Goal: Transaction & Acquisition: Purchase product/service

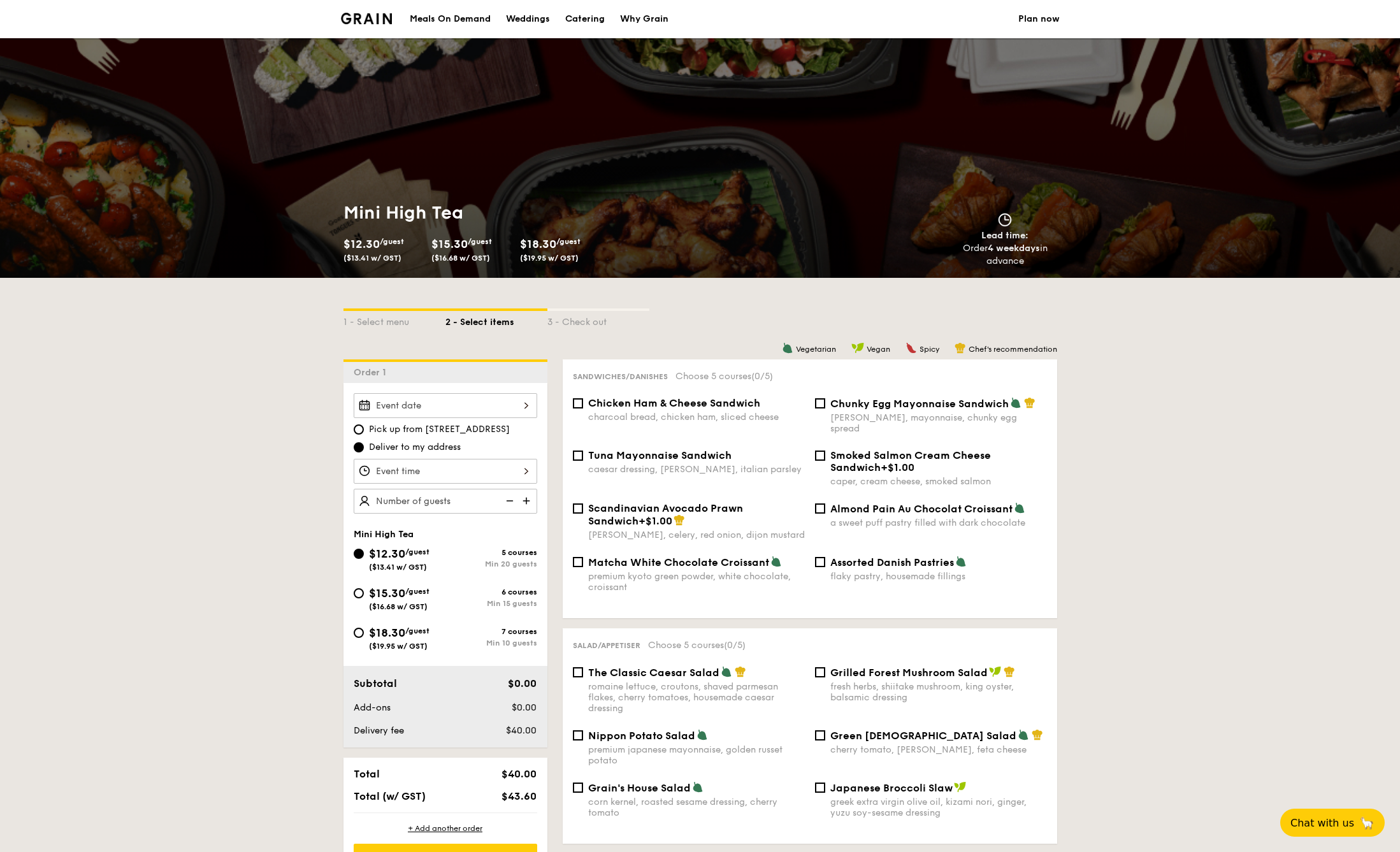
click at [383, 595] on span "$15.30" at bounding box center [387, 593] width 36 height 14
click at [364, 595] on input "$15.30 /guest ($16.68 w/ GST) 6 courses Min 15 guests" at bounding box center [359, 593] width 10 height 10
radio input "true"
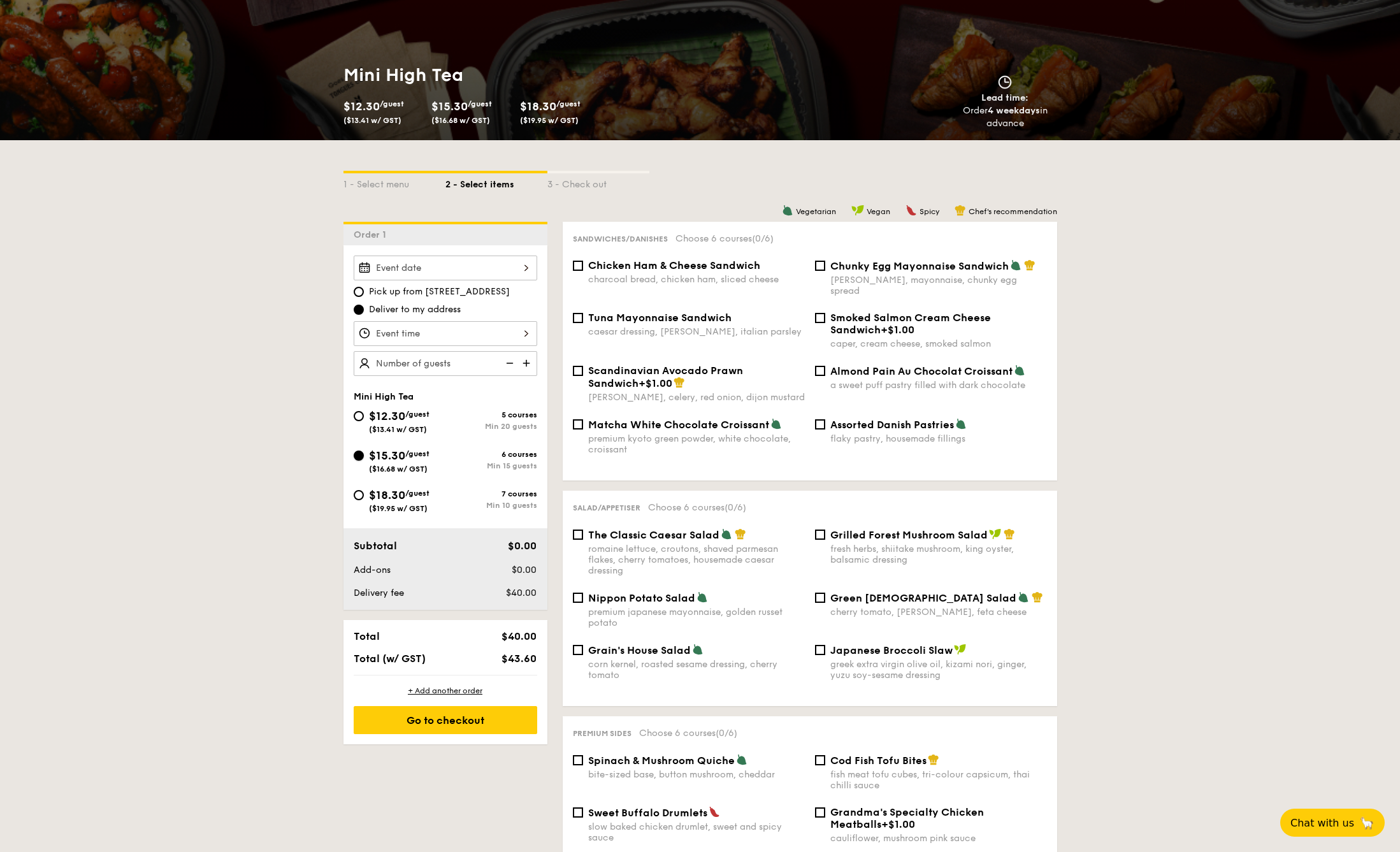
scroll to position [127, 0]
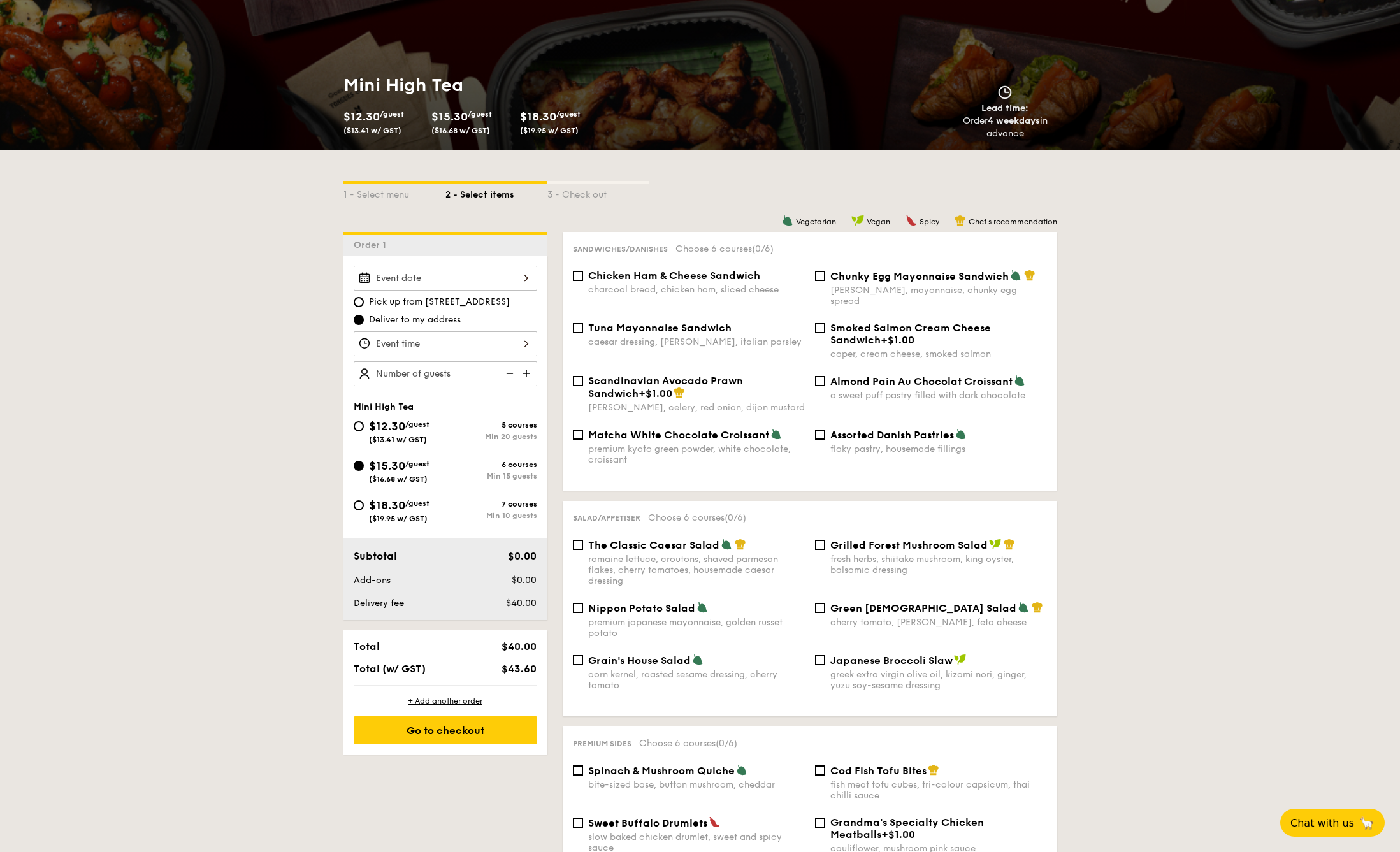
click at [530, 373] on img at bounding box center [528, 373] width 19 height 24
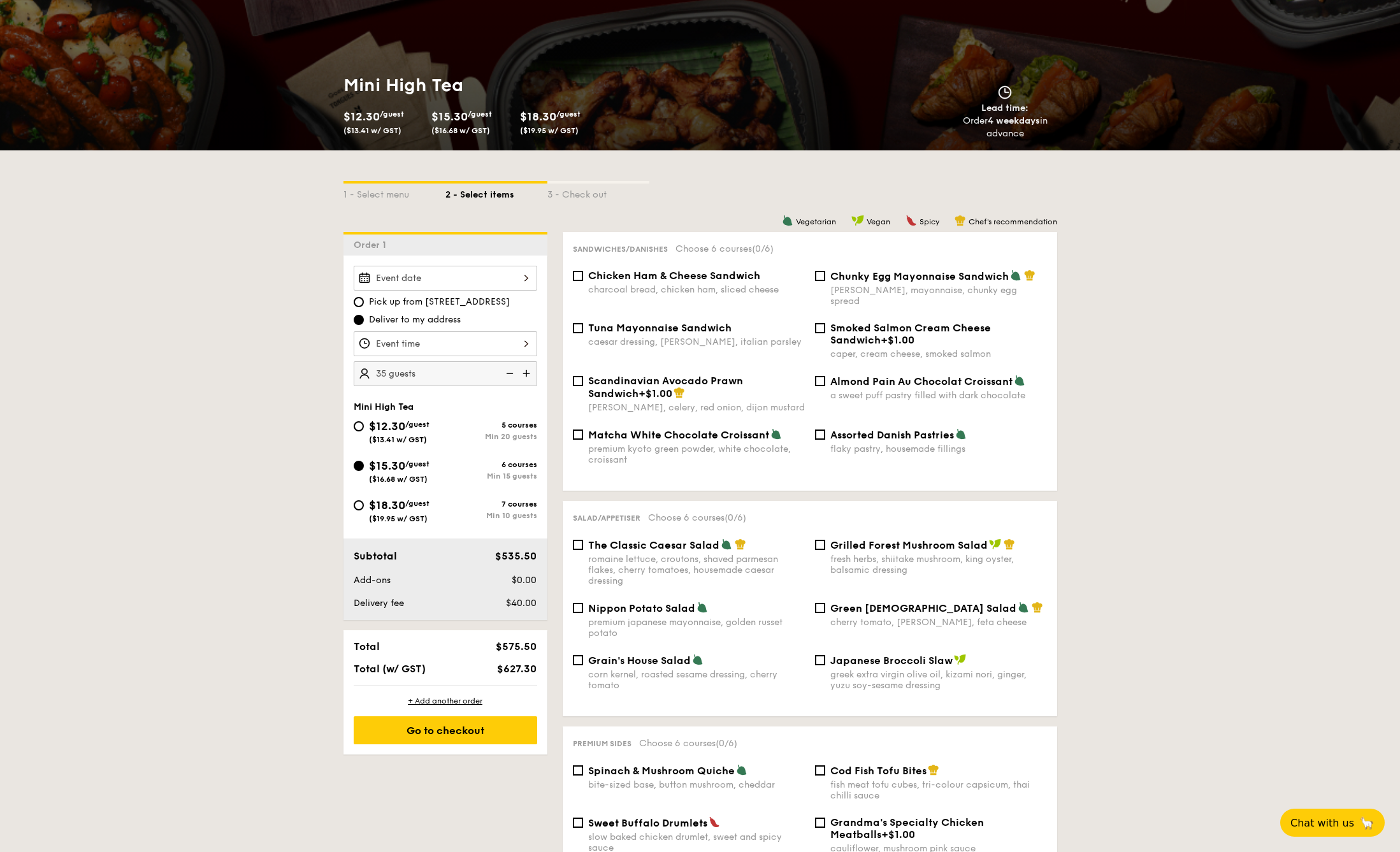
click at [530, 373] on img at bounding box center [528, 373] width 19 height 24
type input "50 guests"
